Goal: Information Seeking & Learning: Learn about a topic

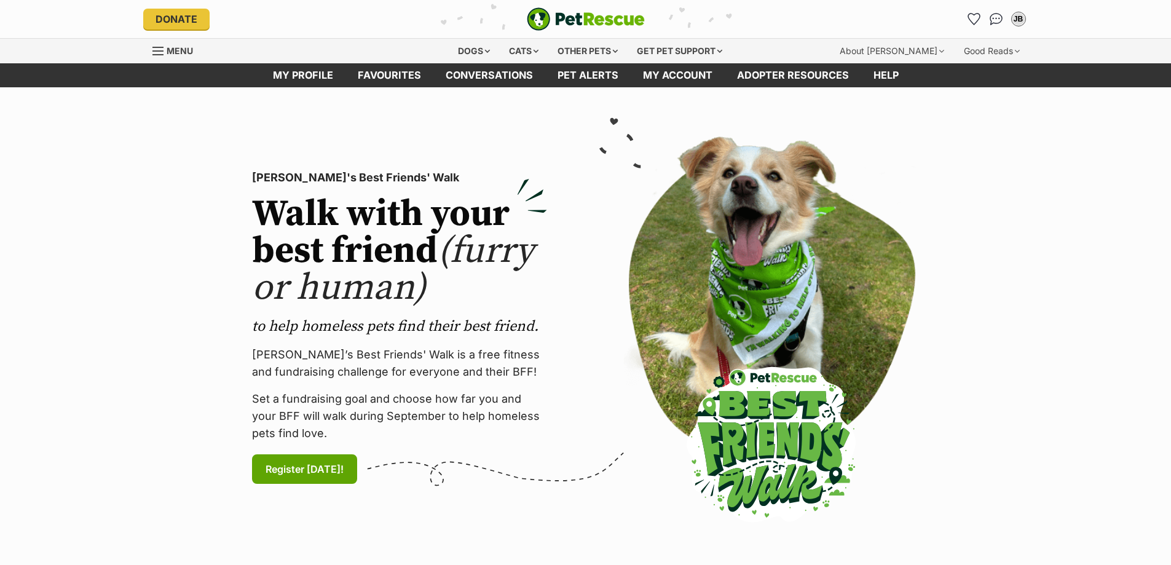
click at [159, 51] on span "Menu" at bounding box center [157, 50] width 11 height 1
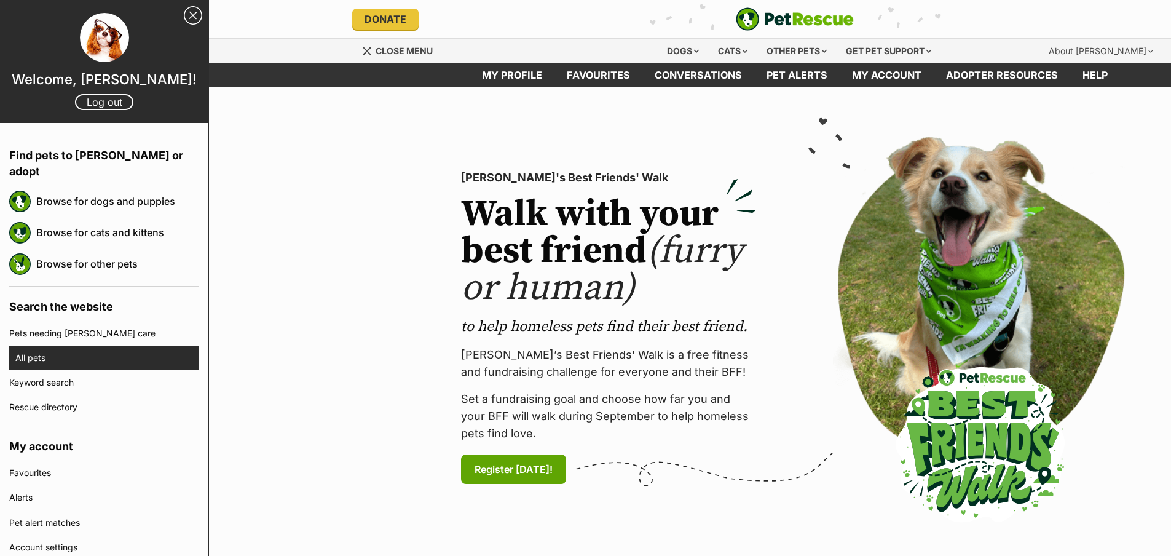
click at [66, 345] on link "All pets" at bounding box center [107, 357] width 184 height 25
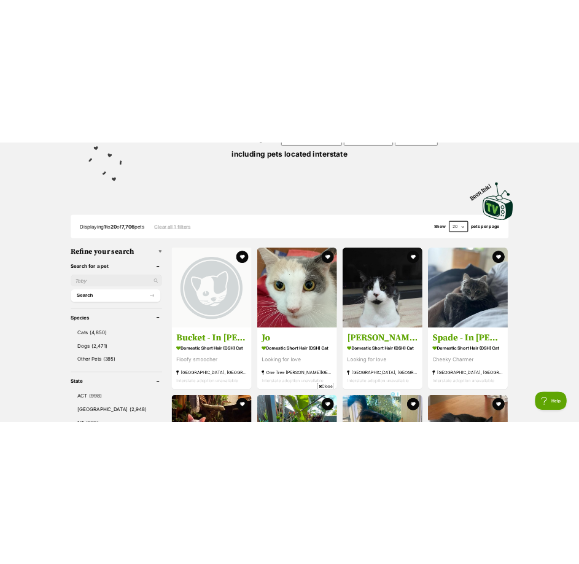
scroll to position [247, 0]
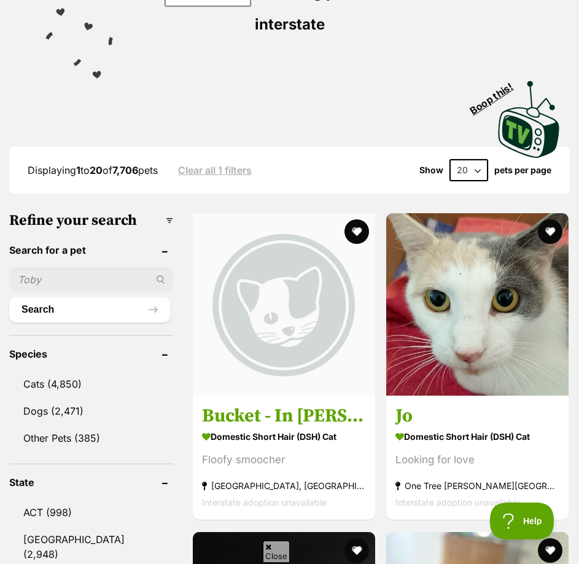
click at [272, 74] on div "Visit PetRescue TV (external site) Boop this!" at bounding box center [289, 115] width 543 height 90
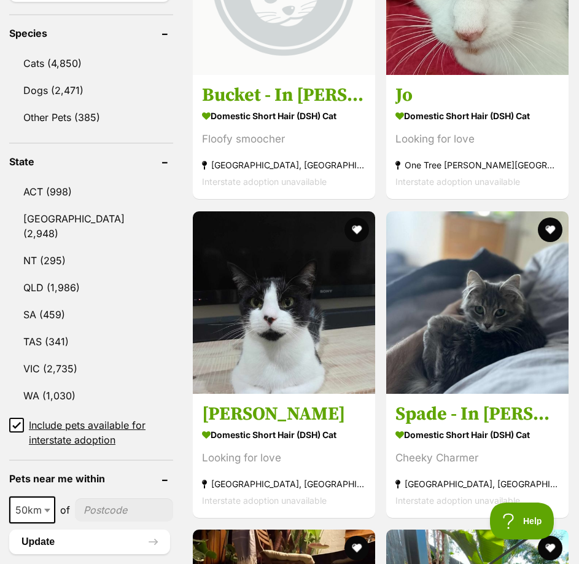
scroll to position [1, 0]
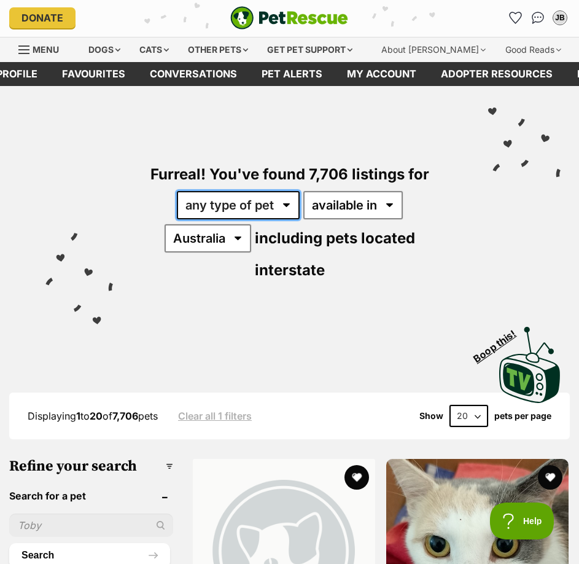
click at [268, 200] on select "any type of pet cats dogs other pets" at bounding box center [238, 205] width 123 height 28
select select "Cats"
click at [177, 191] on select "any type of pet cats dogs other pets" at bounding box center [238, 205] width 123 height 28
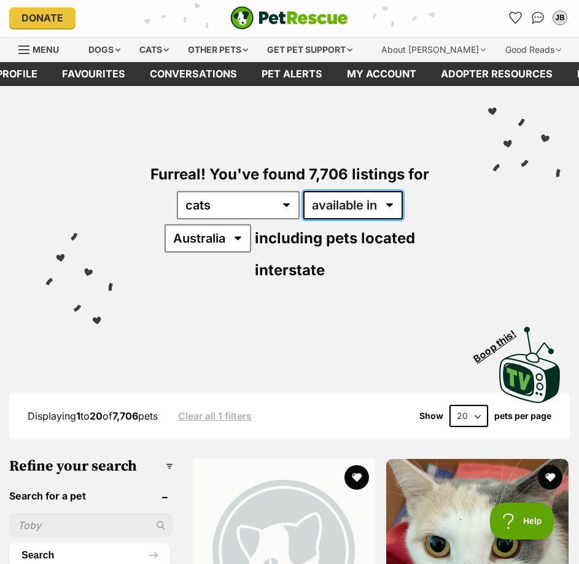
click at [358, 195] on select "available in located in" at bounding box center [354, 205] width 100 height 28
select select "disabled"
click at [304, 191] on select "available in located in" at bounding box center [354, 205] width 100 height 28
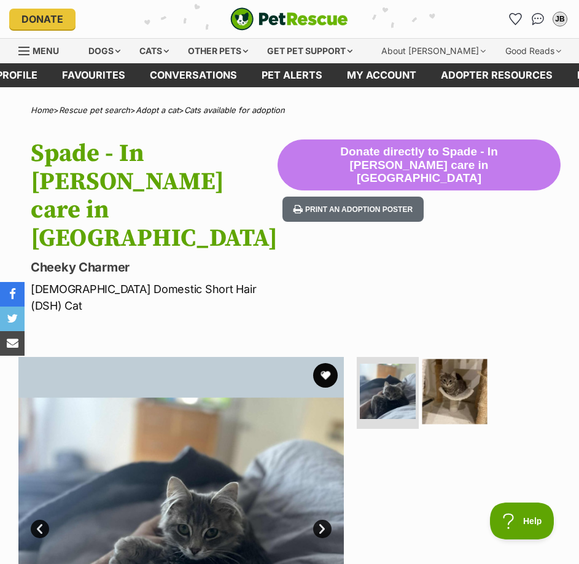
click at [449, 359] on img at bounding box center [455, 391] width 65 height 65
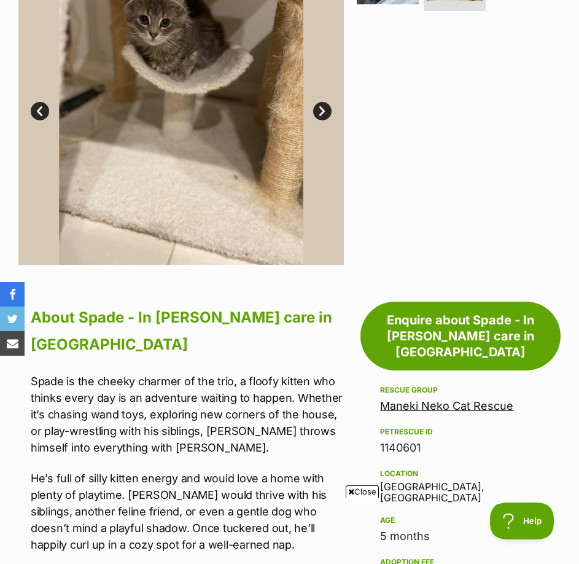
scroll to position [184, 0]
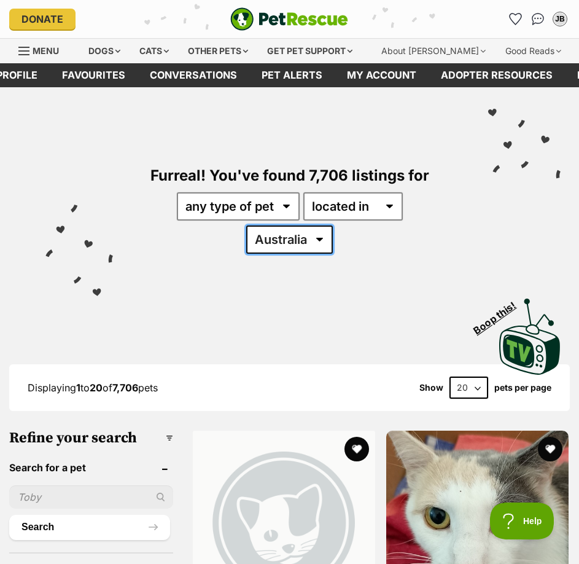
click at [307, 242] on select "Australia ACT NSW NT QLD SA TAS VIC WA" at bounding box center [289, 240] width 87 height 28
select select "VIC"
click at [246, 226] on select "Australia ACT NSW NT QLD SA TAS VIC WA" at bounding box center [289, 240] width 87 height 28
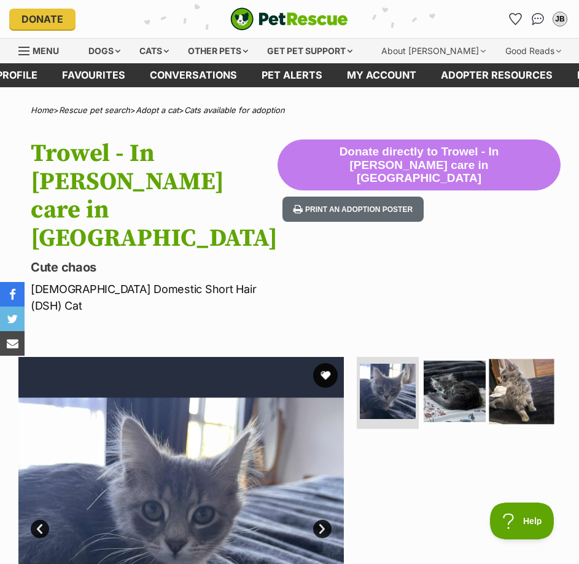
click at [506, 359] on img at bounding box center [521, 391] width 65 height 65
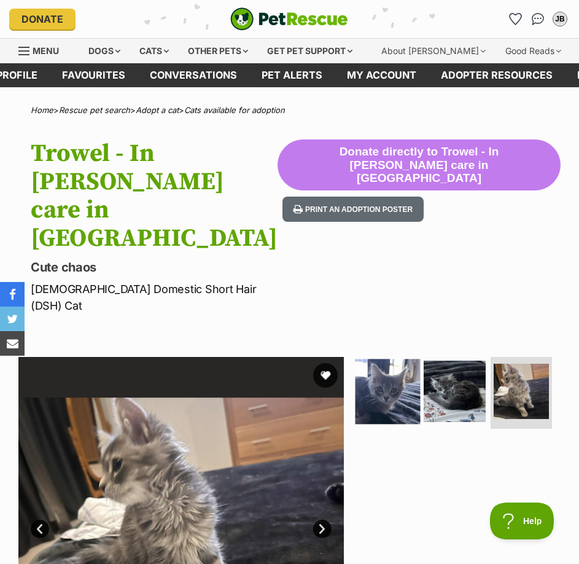
click at [396, 359] on img at bounding box center [388, 391] width 65 height 65
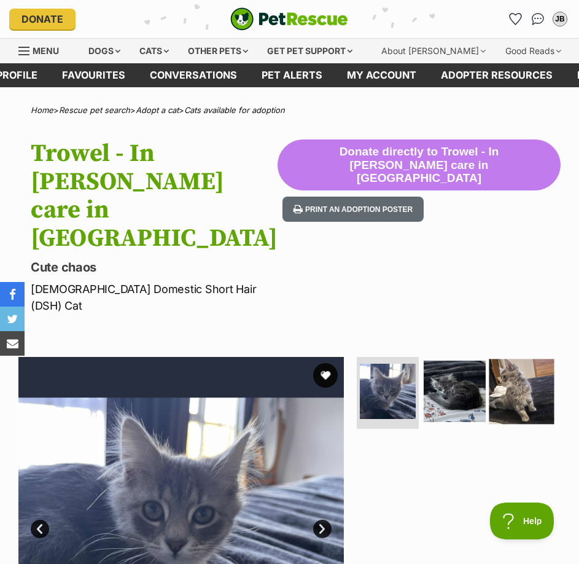
click at [489, 359] on img at bounding box center [521, 391] width 65 height 65
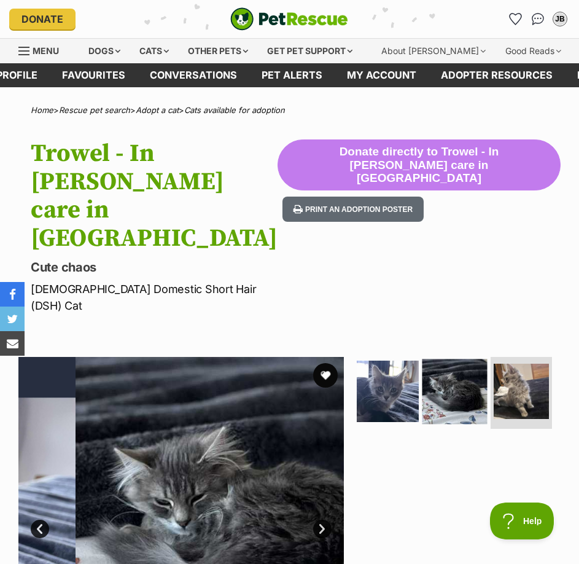
click at [447, 359] on img at bounding box center [455, 391] width 65 height 65
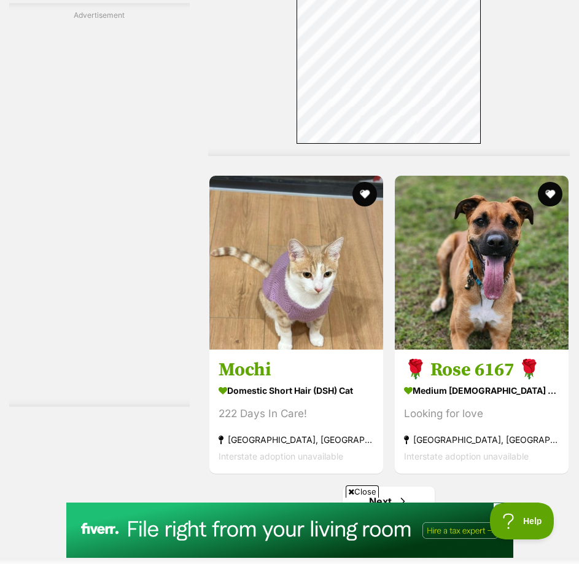
scroll to position [3748, 0]
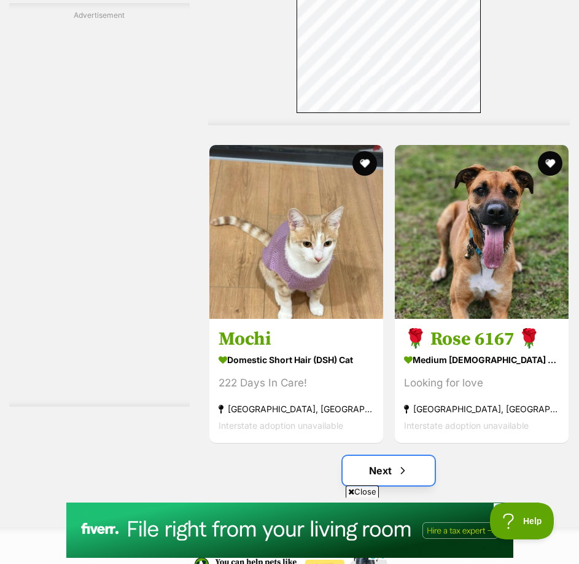
click at [382, 456] on link "Next" at bounding box center [389, 470] width 92 height 29
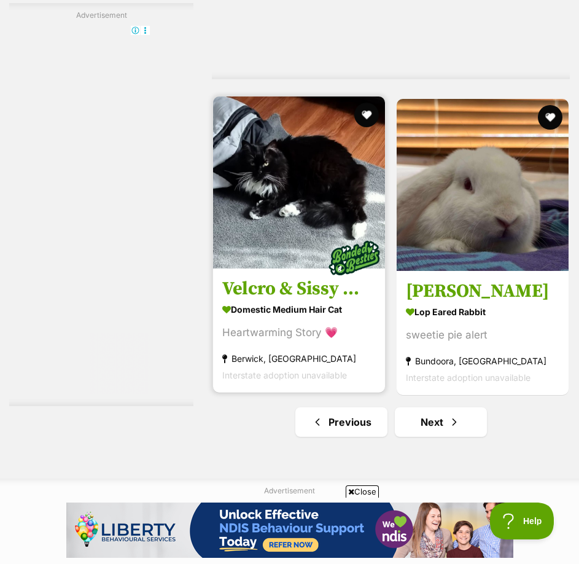
scroll to position [3871, 0]
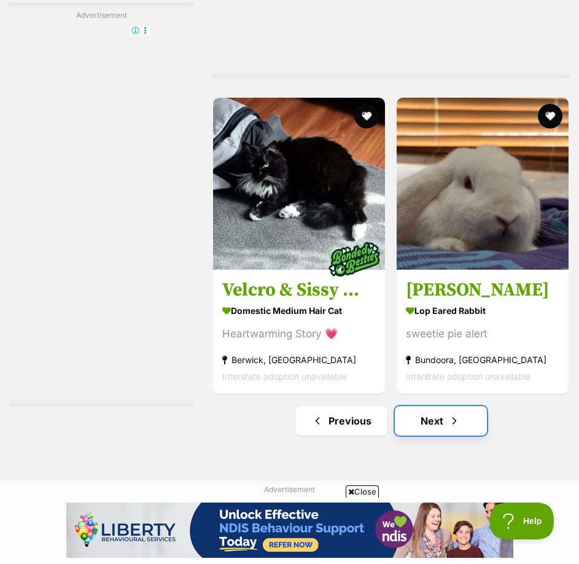
click at [412, 426] on link "Next" at bounding box center [441, 420] width 92 height 29
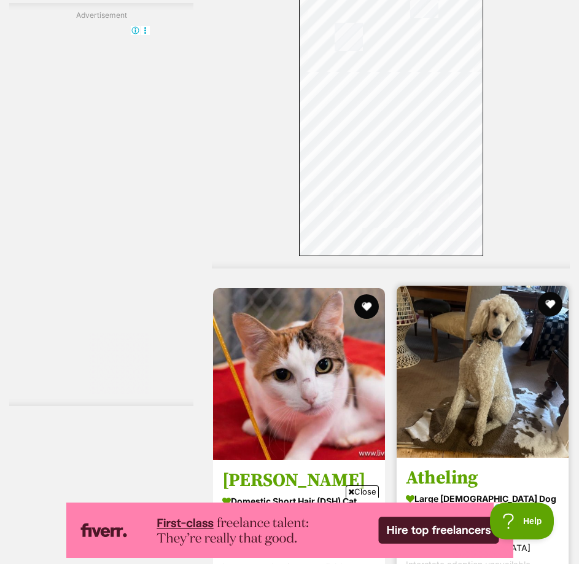
scroll to position [3994, 0]
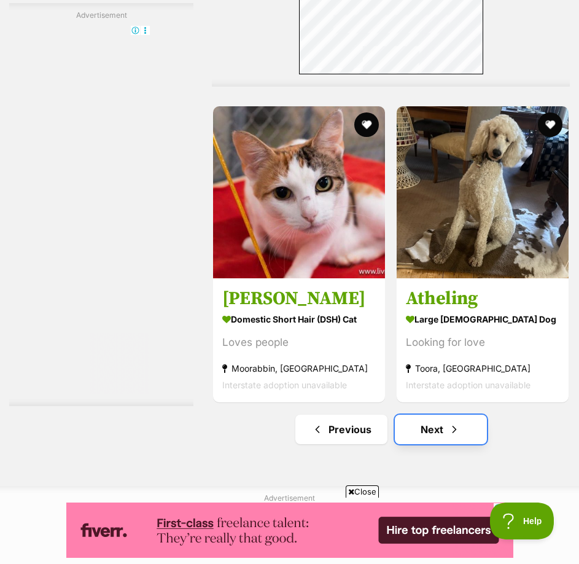
click at [458, 436] on span "Next page" at bounding box center [455, 429] width 12 height 15
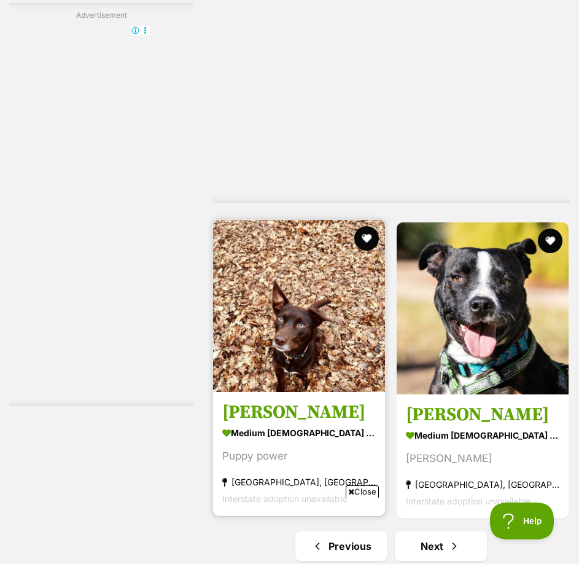
scroll to position [4056, 0]
